Goal: Check status: Check status

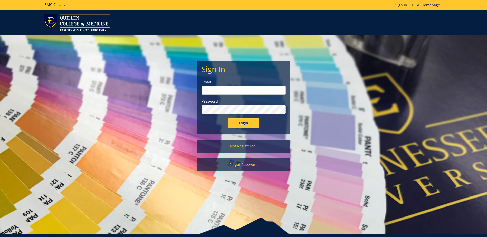
type input "[EMAIL_ADDRESS][DOMAIN_NAME]"
click at [233, 122] on input "Login" at bounding box center [243, 123] width 31 height 10
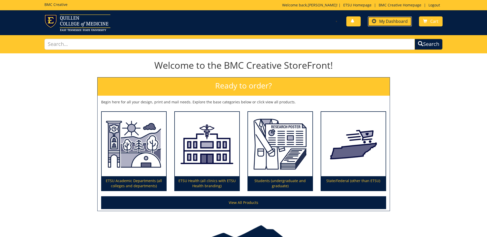
click at [396, 18] on link "My Dashboard" at bounding box center [390, 21] width 44 height 10
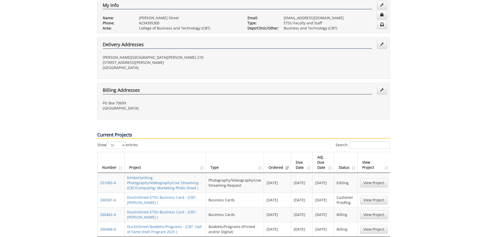
scroll to position [180, 0]
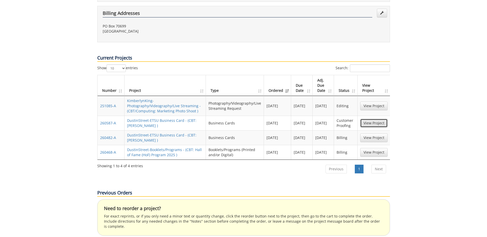
click at [366, 119] on link "View Project" at bounding box center [374, 123] width 27 height 9
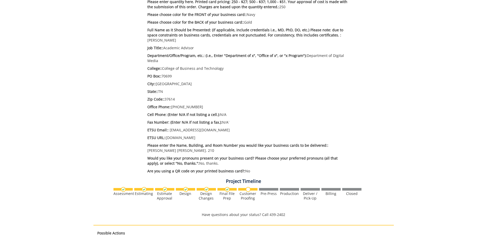
scroll to position [257, 0]
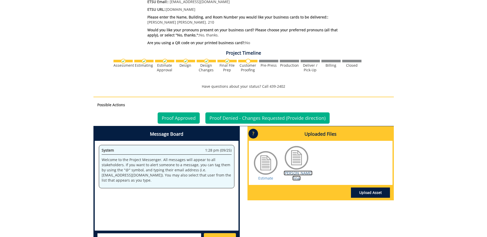
click at [299, 176] on link "Stephens BC Final" at bounding box center [298, 176] width 29 height 10
